Goal: Transaction & Acquisition: Purchase product/service

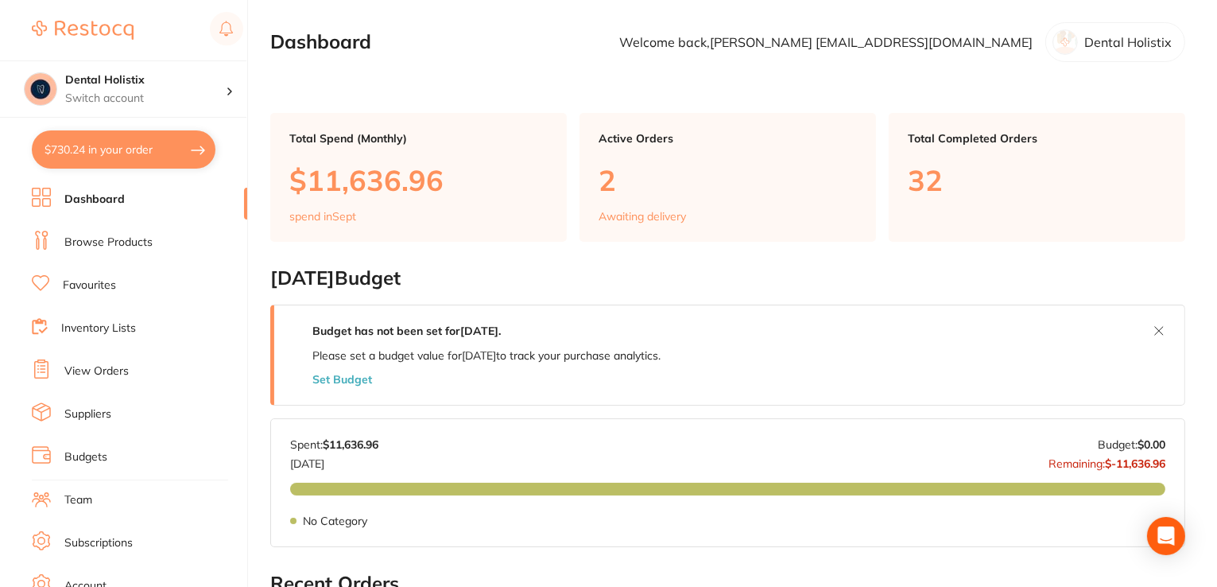
click at [145, 241] on link "Browse Products" at bounding box center [108, 242] width 88 height 16
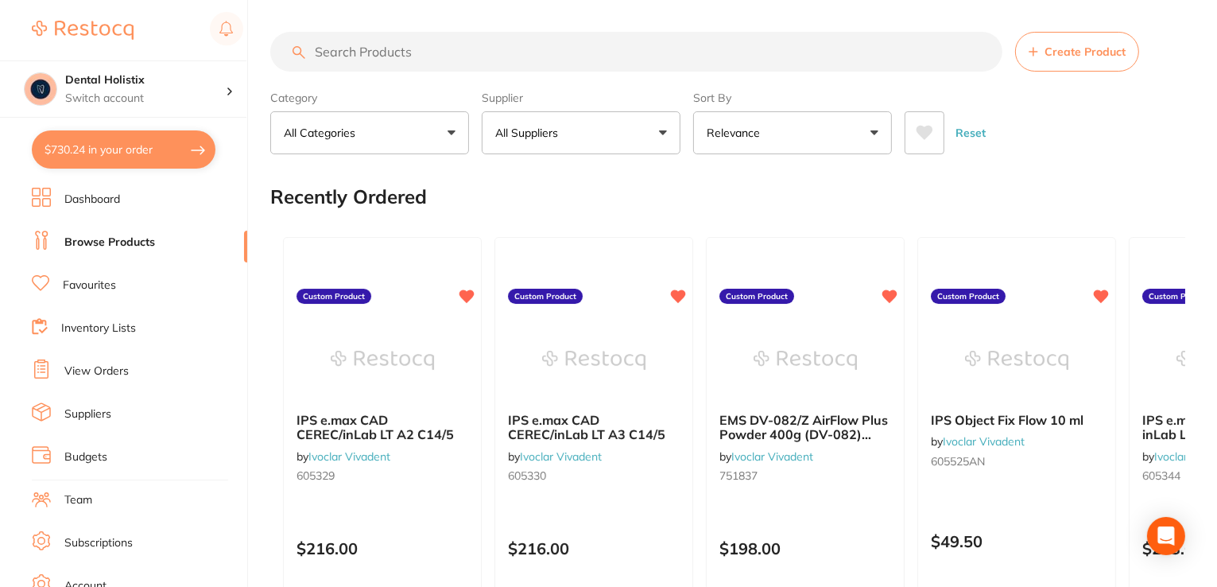
click at [354, 52] on input "search" at bounding box center [636, 52] width 732 height 40
type input "r"
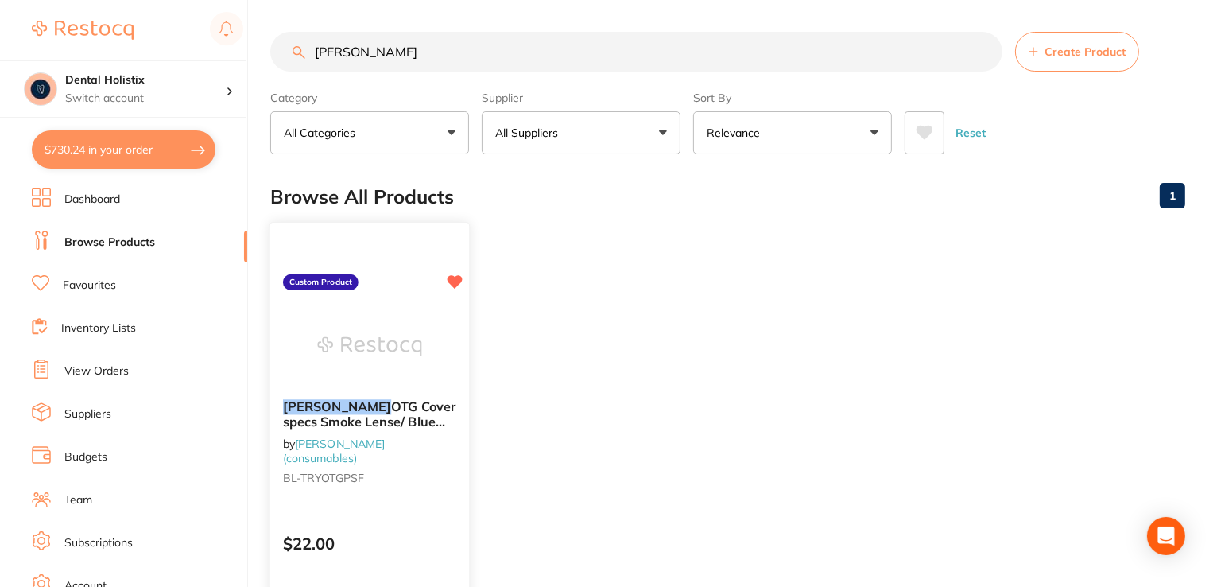
type input "[PERSON_NAME]"
click at [405, 422] on span "OTG Cover specs Smoke Lense/ Blue Black frame" at bounding box center [369, 420] width 172 height 45
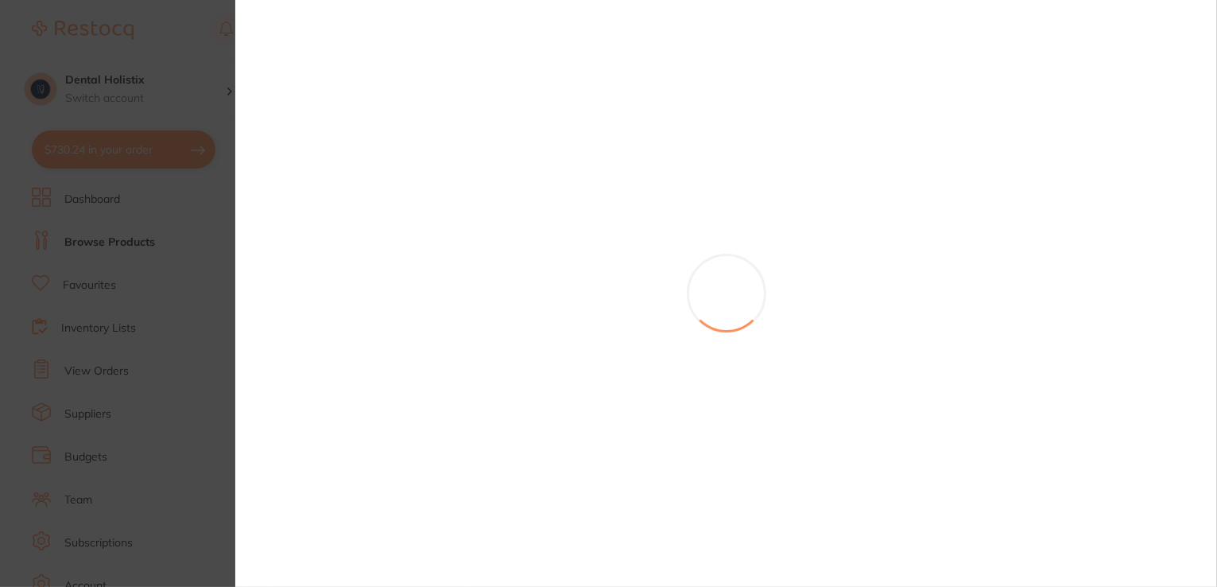
click at [405, 422] on section at bounding box center [608, 293] width 1217 height 587
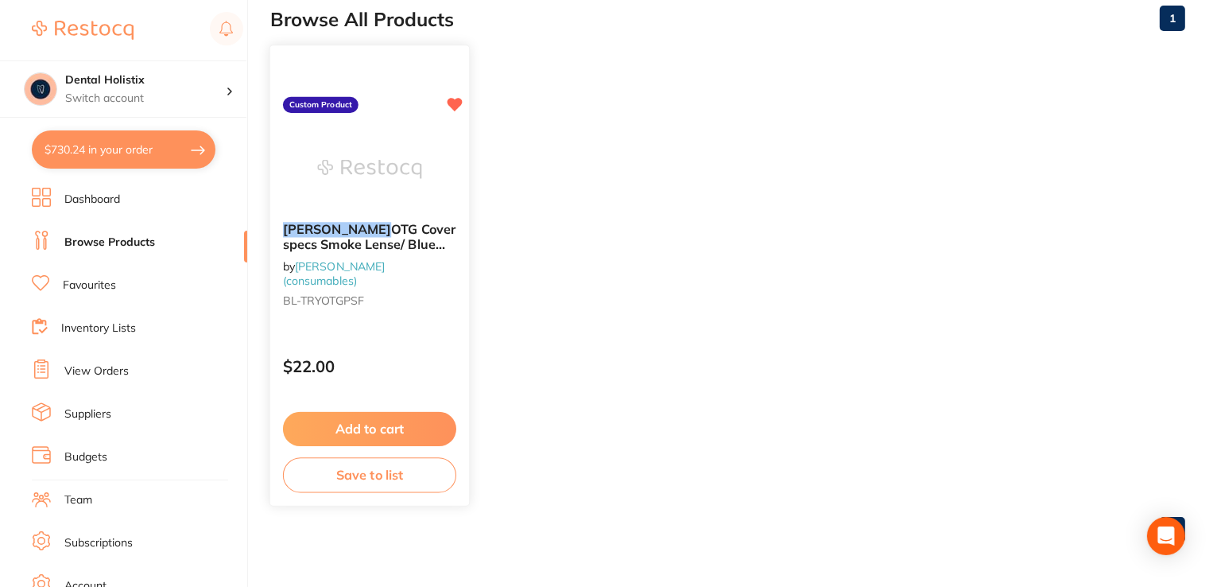
click at [414, 419] on button "Add to cart" at bounding box center [369, 429] width 173 height 34
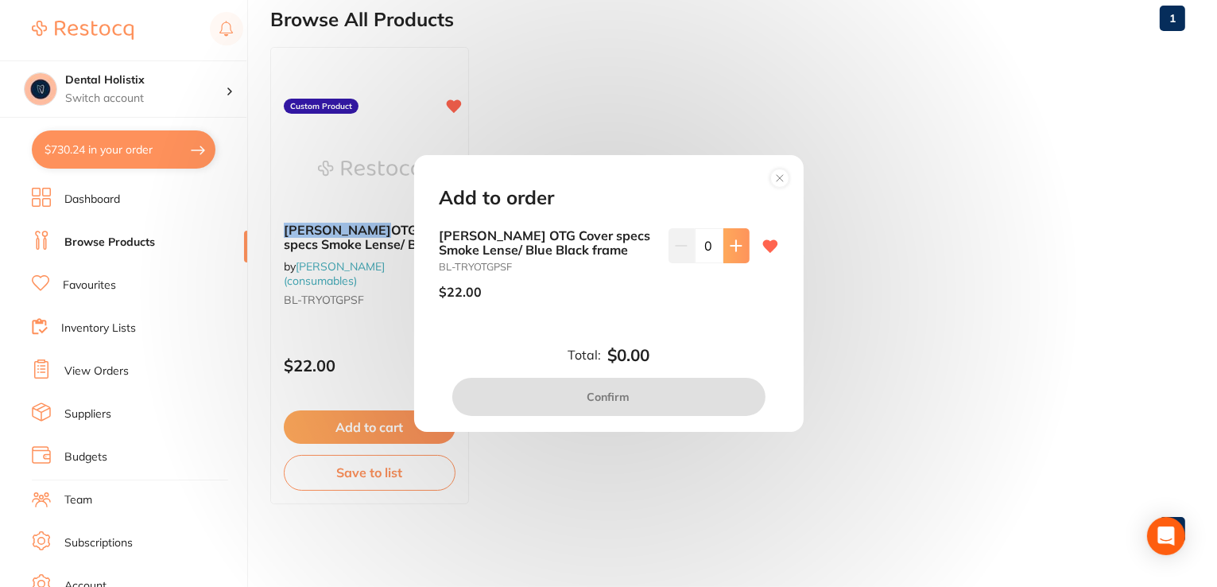
click at [731, 239] on icon at bounding box center [736, 245] width 13 height 13
type input "1"
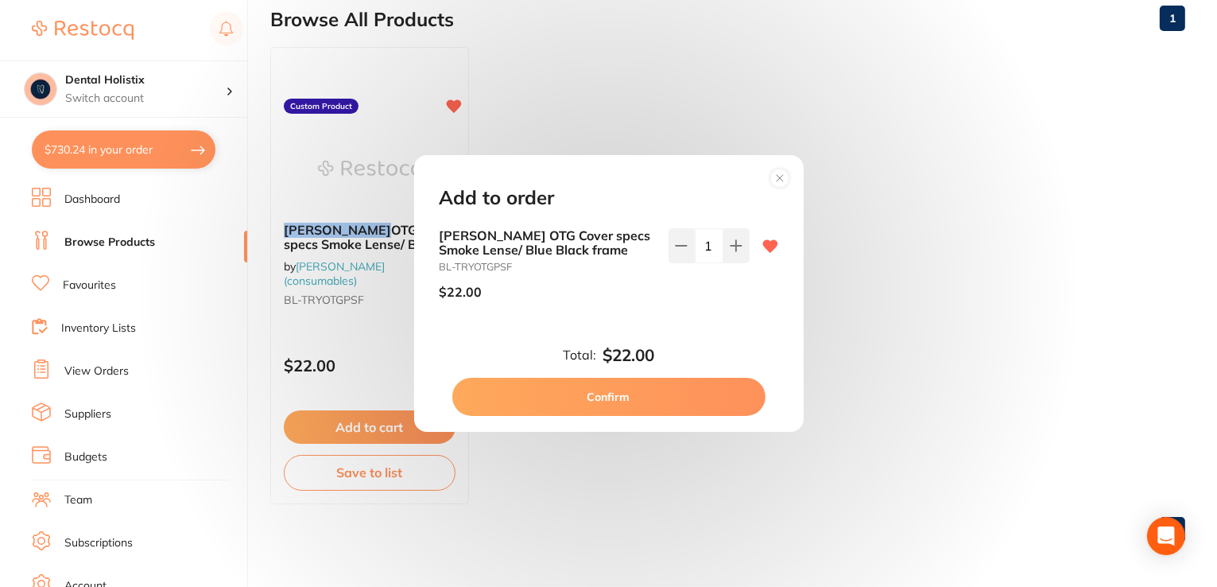
click at [664, 393] on button "Confirm" at bounding box center [608, 397] width 313 height 38
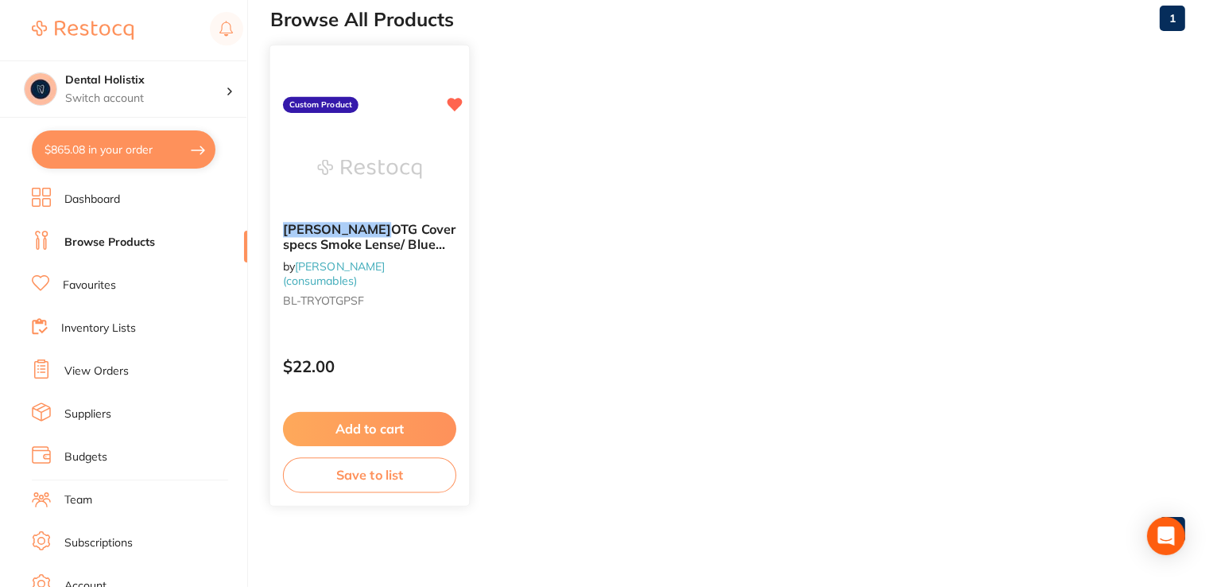
click at [396, 230] on span "OTG Cover specs Smoke Lense/ Blue Black frame" at bounding box center [369, 243] width 172 height 45
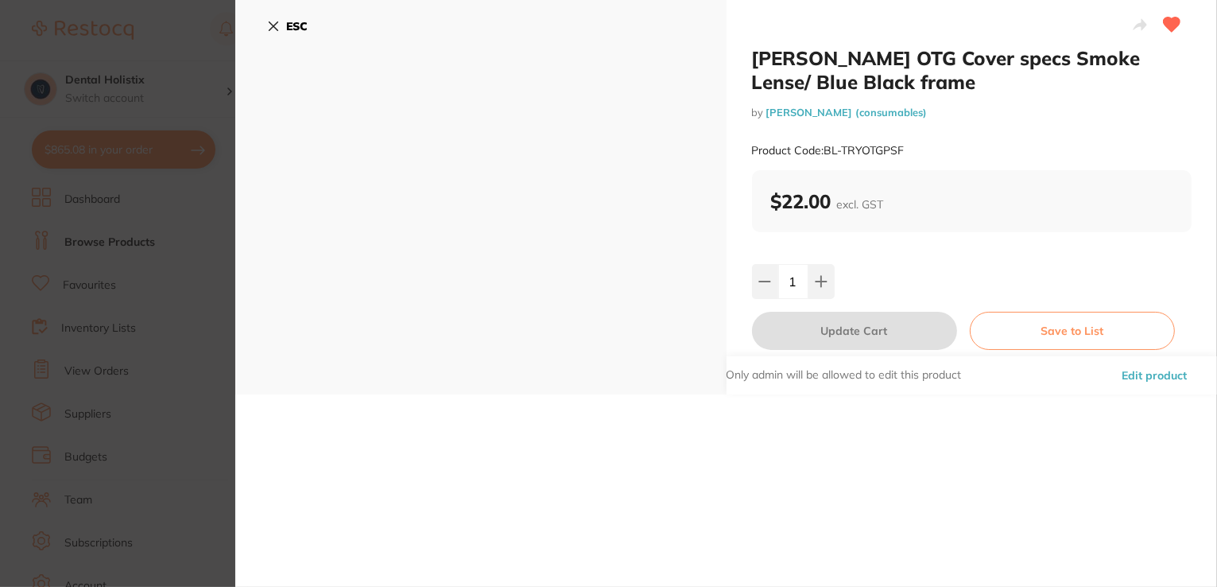
click at [396, 230] on section "[PERSON_NAME] OTG Cover specs Smoke Lense/ Blue Black frame by [PERSON_NAME] (c…" at bounding box center [608, 293] width 1217 height 587
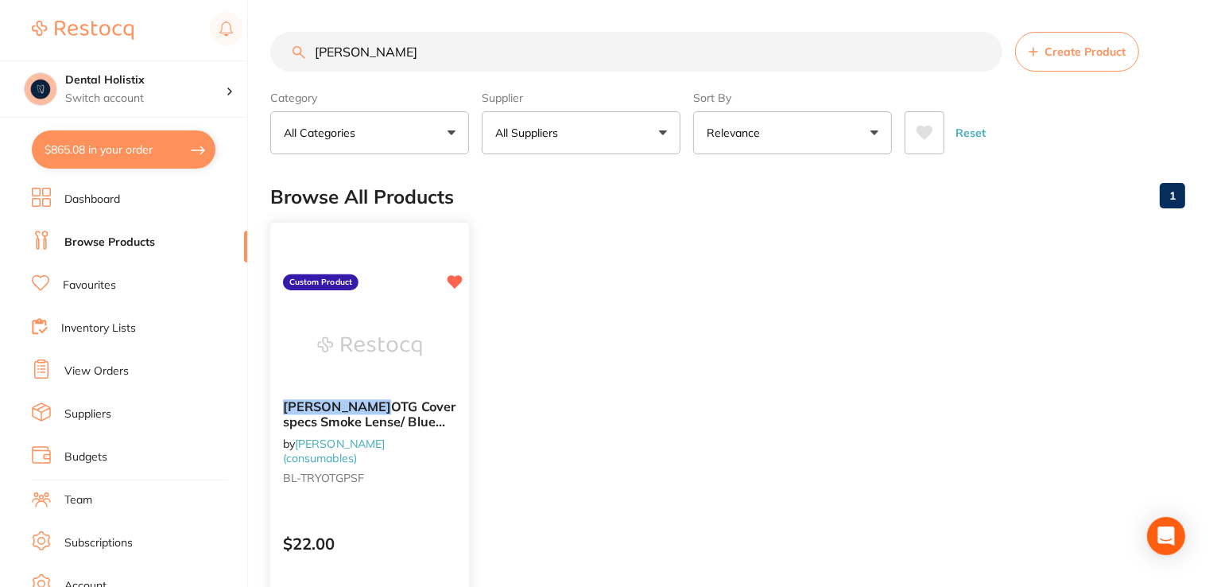
click at [420, 416] on span "OTG Cover specs Smoke Lense/ Blue Black frame" at bounding box center [369, 420] width 172 height 45
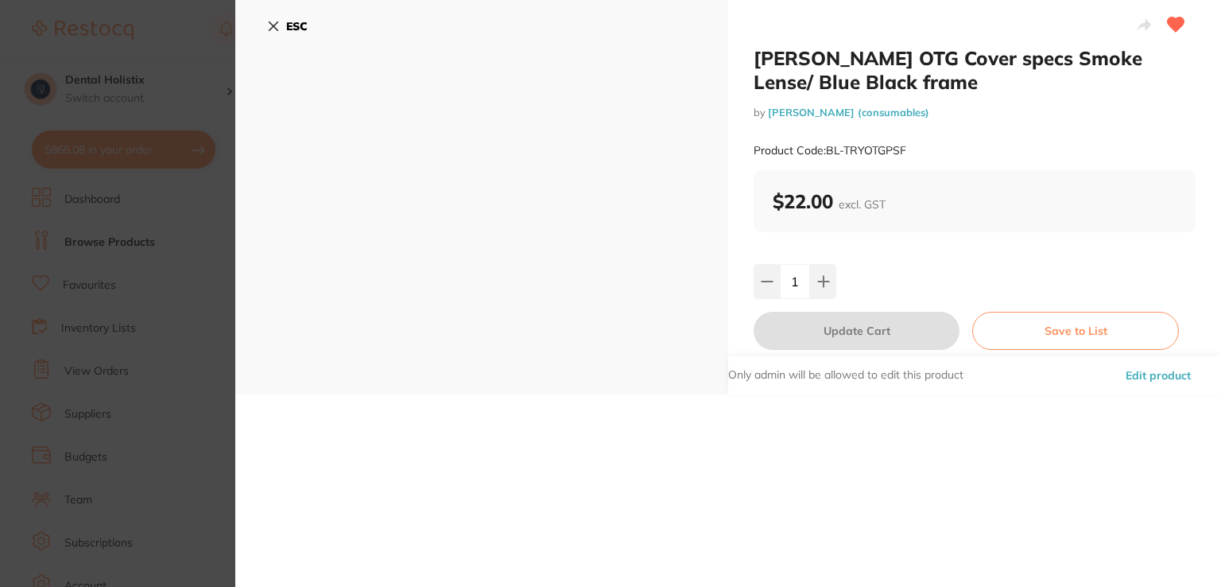
click at [420, 416] on section "[PERSON_NAME] OTG Cover specs Smoke Lense/ Blue Black frame by [PERSON_NAME] (c…" at bounding box center [610, 293] width 1221 height 587
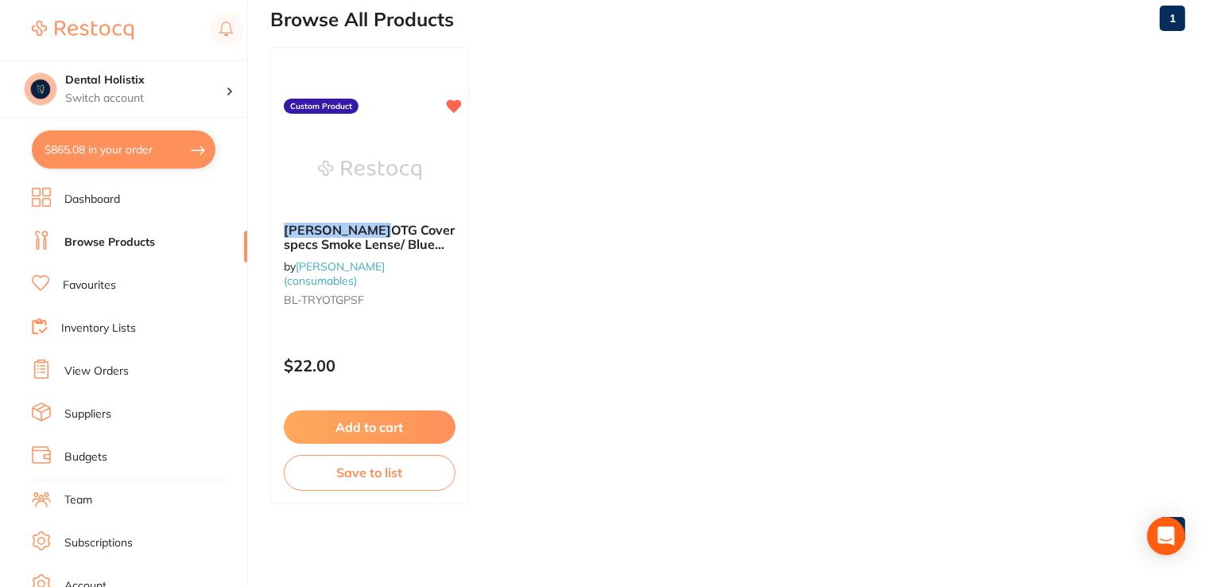
click at [127, 239] on link "Browse Products" at bounding box center [109, 242] width 91 height 16
